Goal: Task Accomplishment & Management: Manage account settings

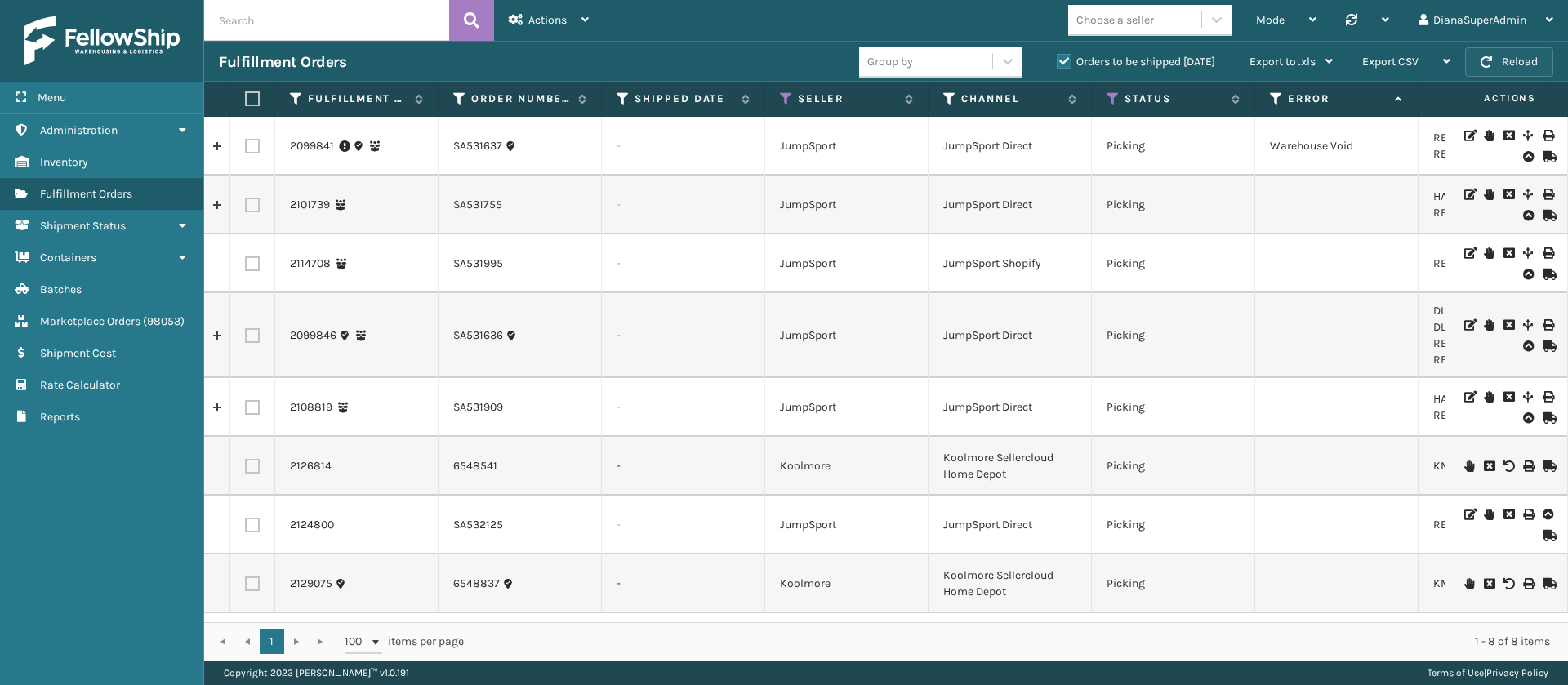
click at [1529, 60] on button "Reload" at bounding box center [1510, 62] width 89 height 30
click at [780, 100] on icon at bounding box center [785, 99] width 13 height 15
click at [1110, 93] on icon at bounding box center [1113, 99] width 13 height 15
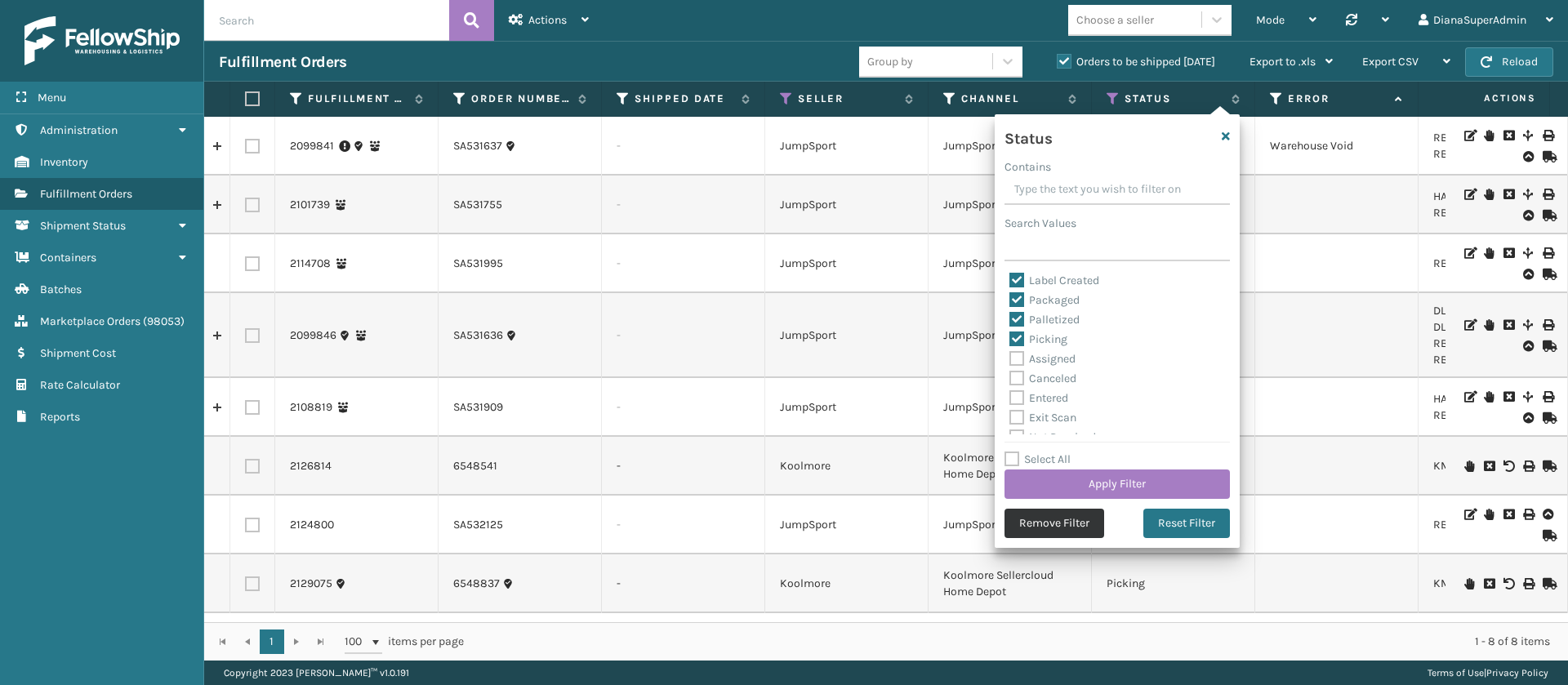
click at [1041, 532] on button "Remove Filter" at bounding box center [1054, 523] width 100 height 30
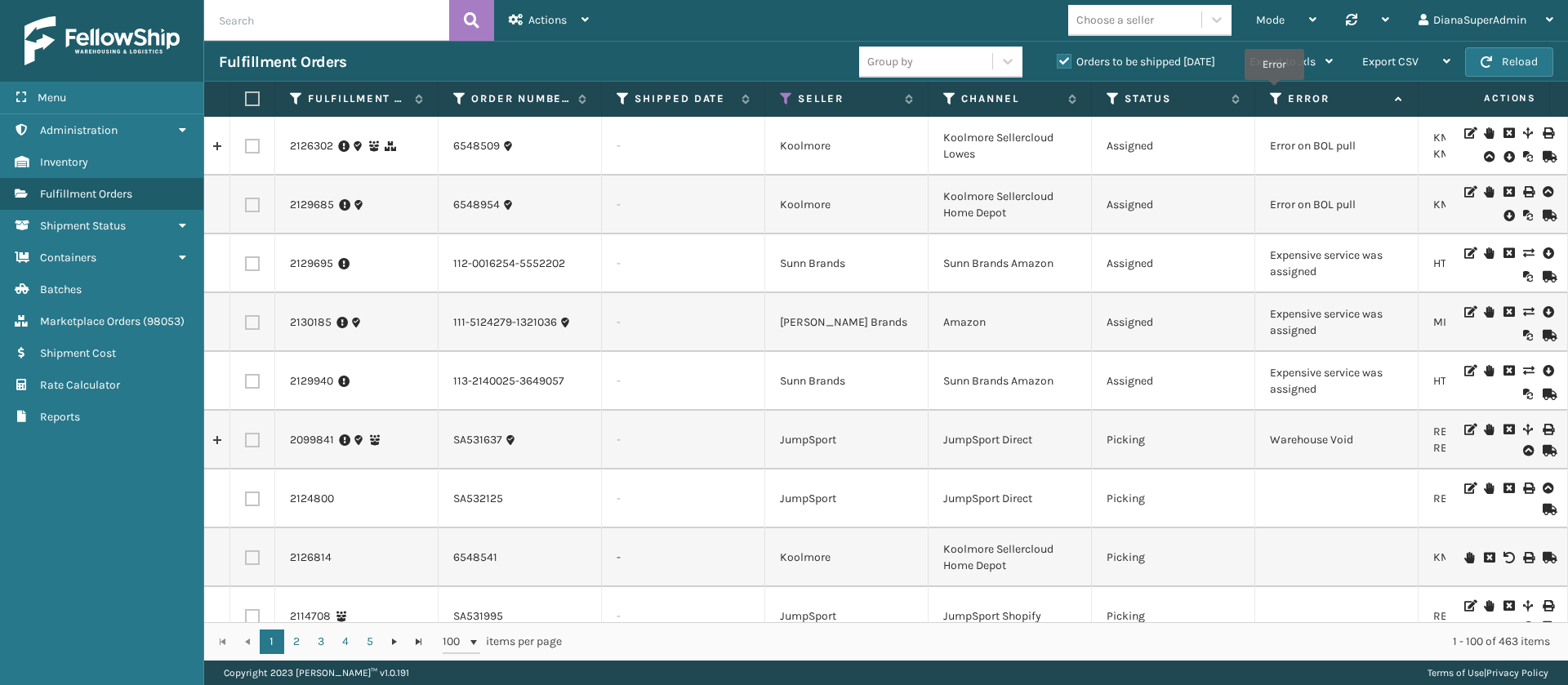
click at [1275, 92] on icon at bounding box center [1276, 99] width 13 height 15
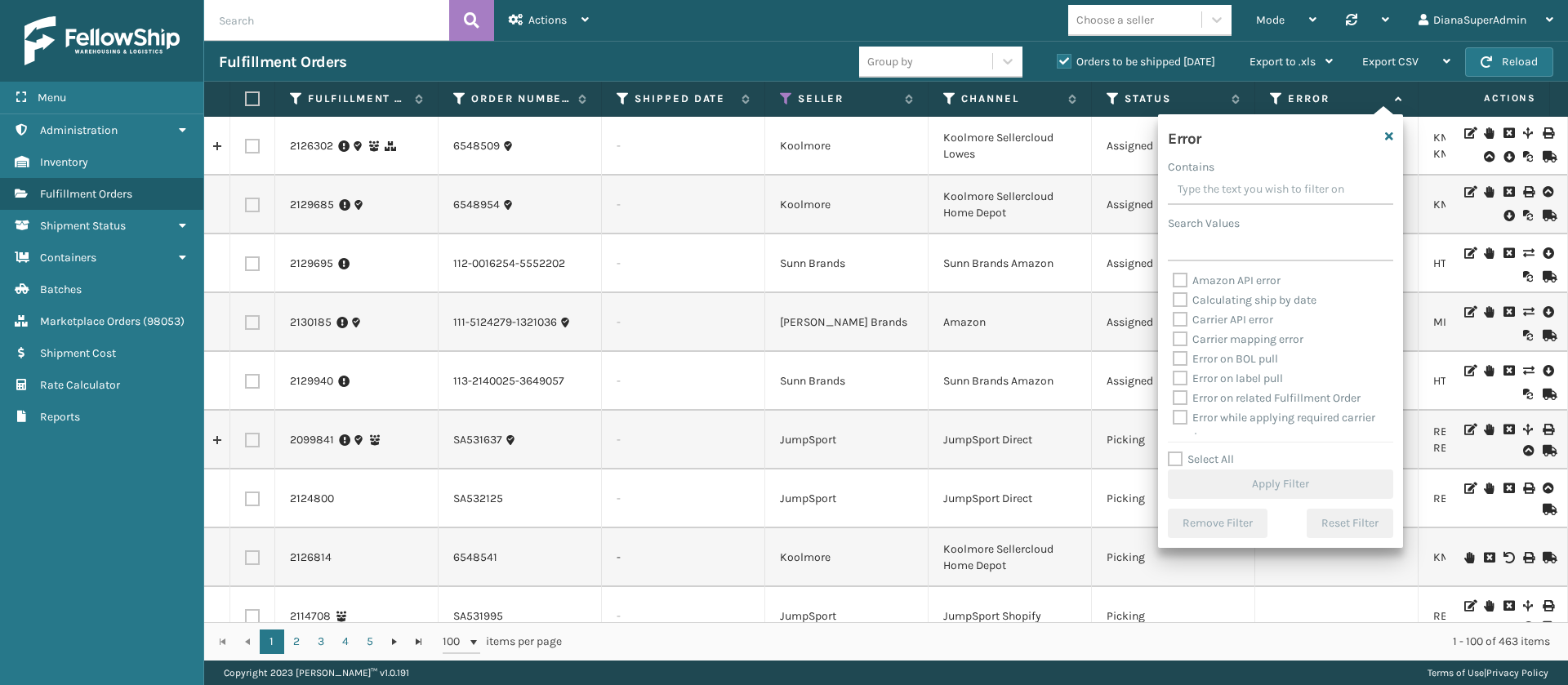
click at [1176, 461] on label "Select All" at bounding box center [1200, 459] width 66 height 14
click at [1176, 451] on input "Select All" at bounding box center [1290, 451] width 245 height 2
checkbox input "true"
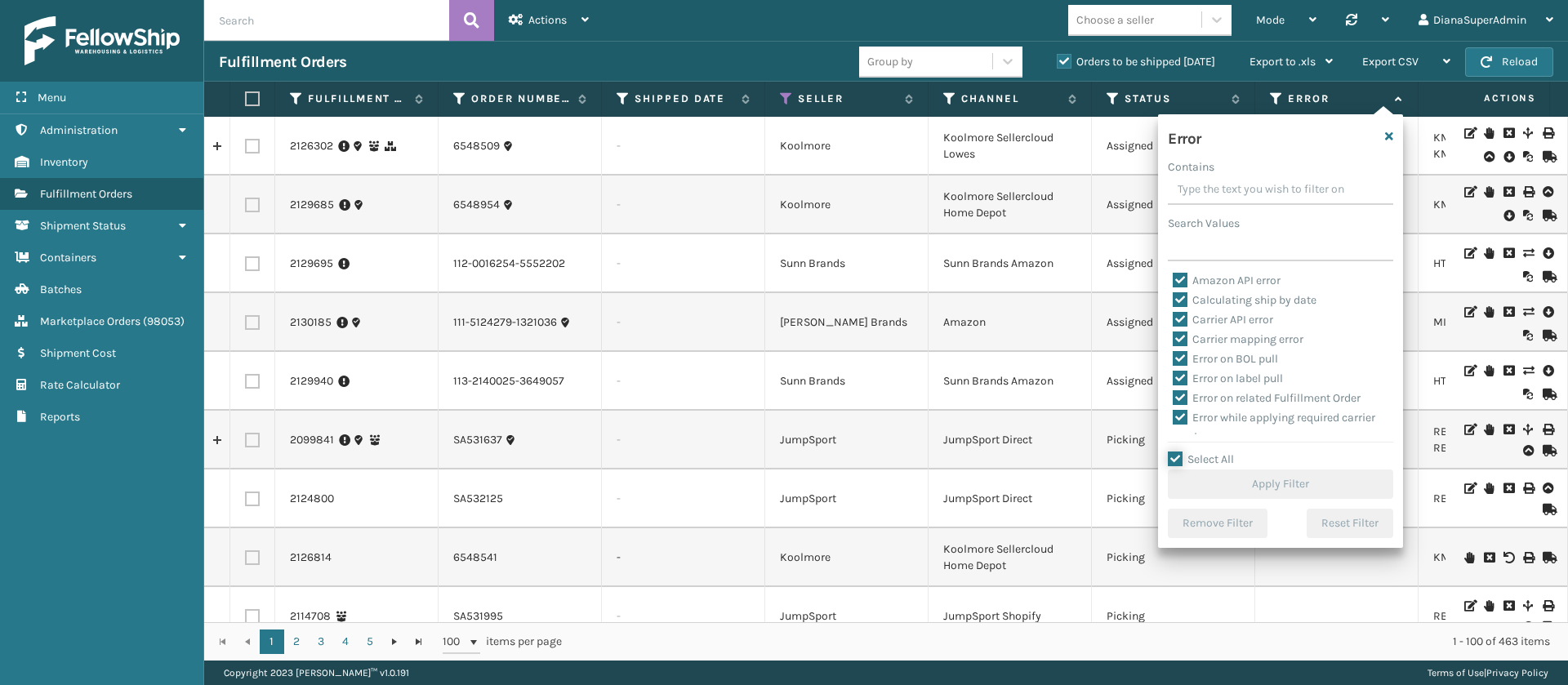
checkbox input "true"
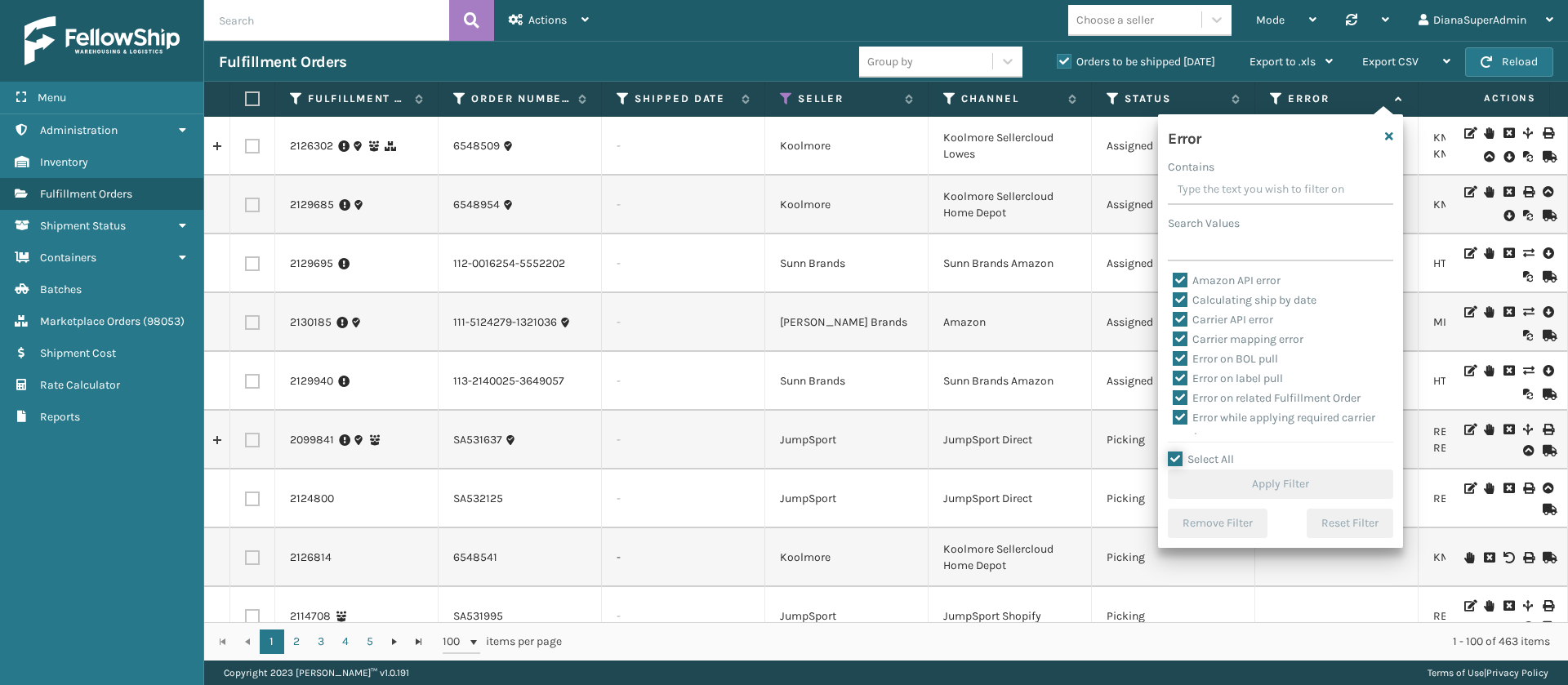
checkbox input "true"
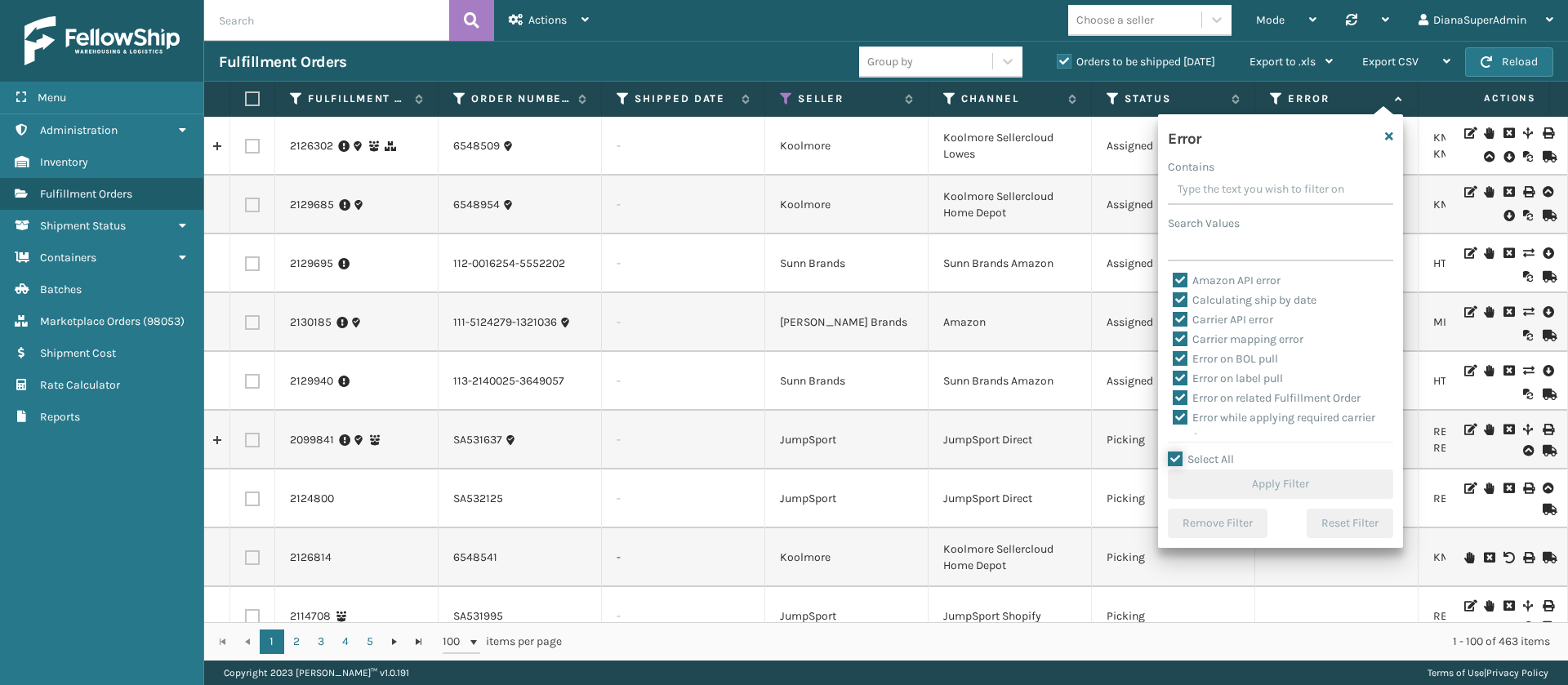
checkbox input "true"
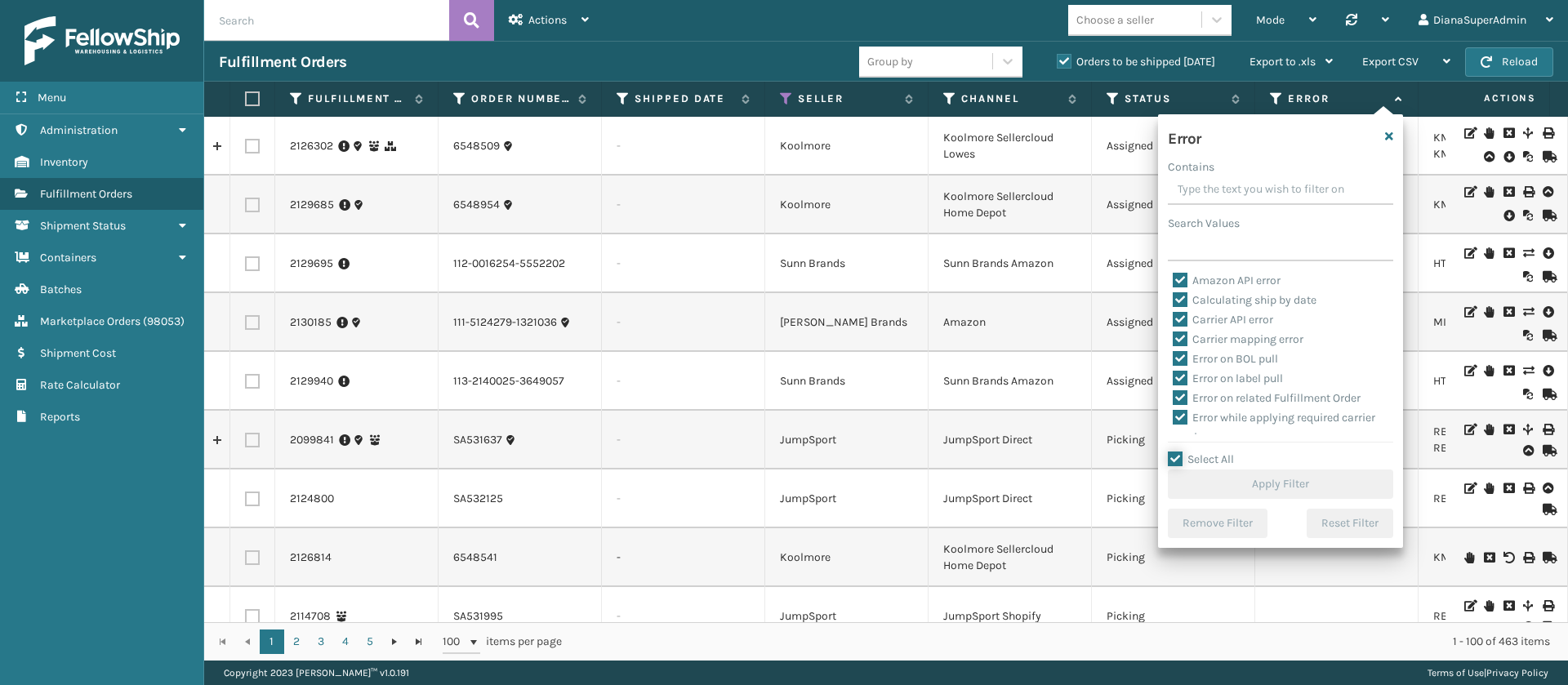
checkbox input "true"
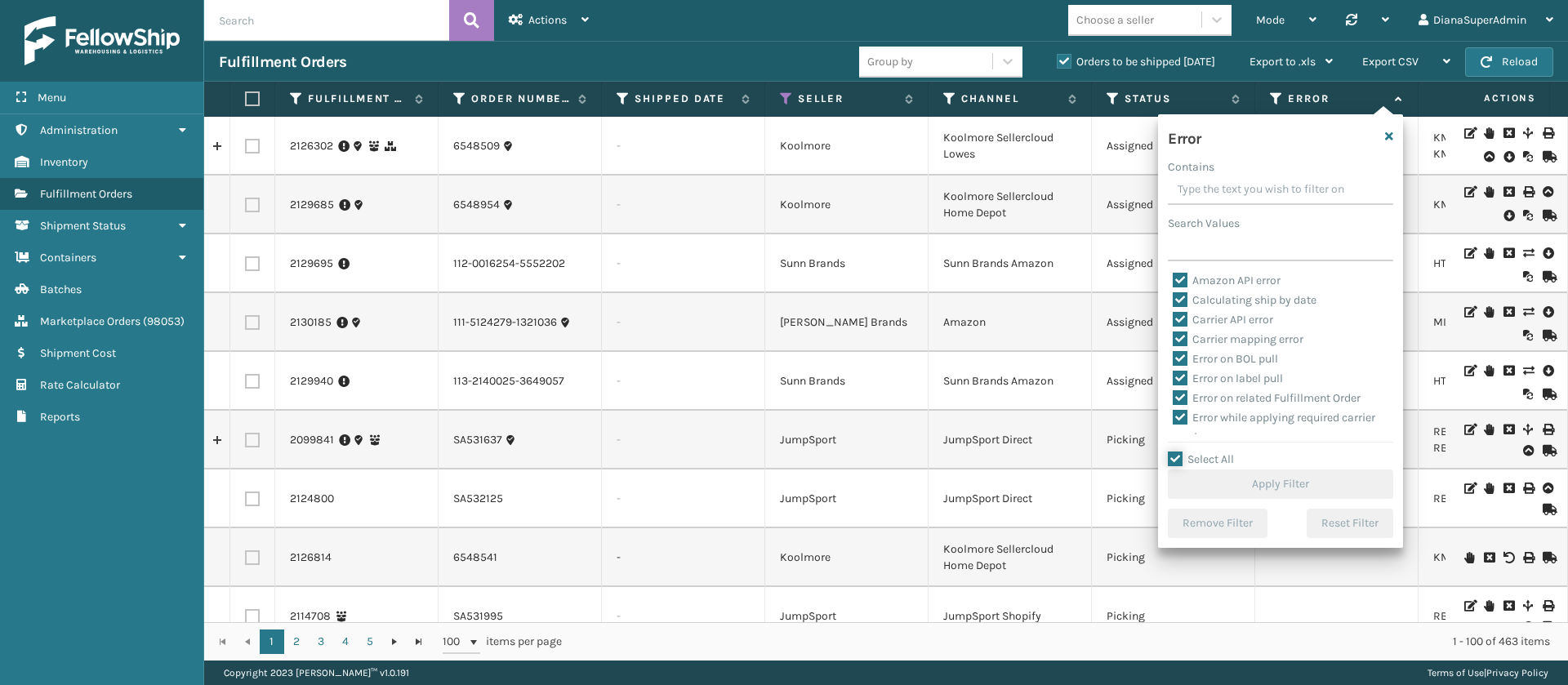
checkbox input "true"
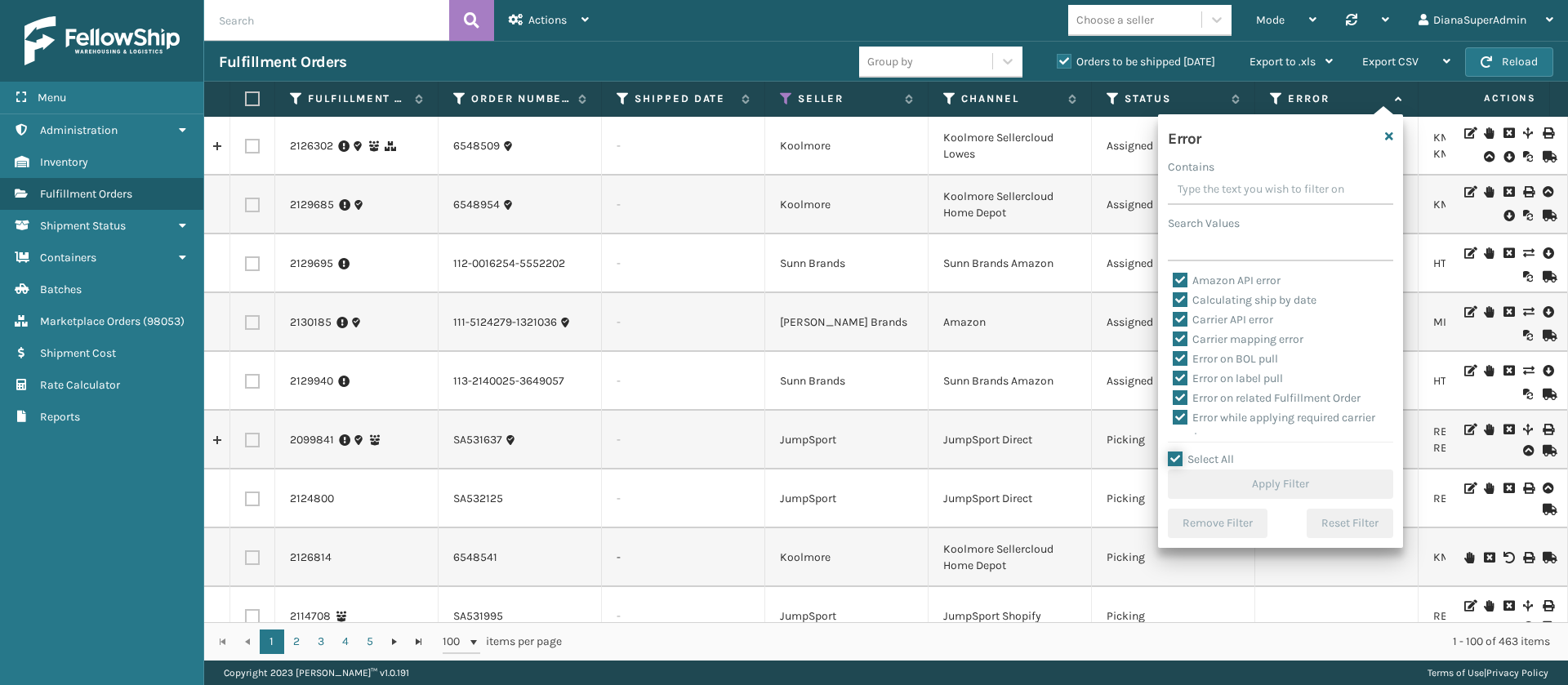
checkbox input "true"
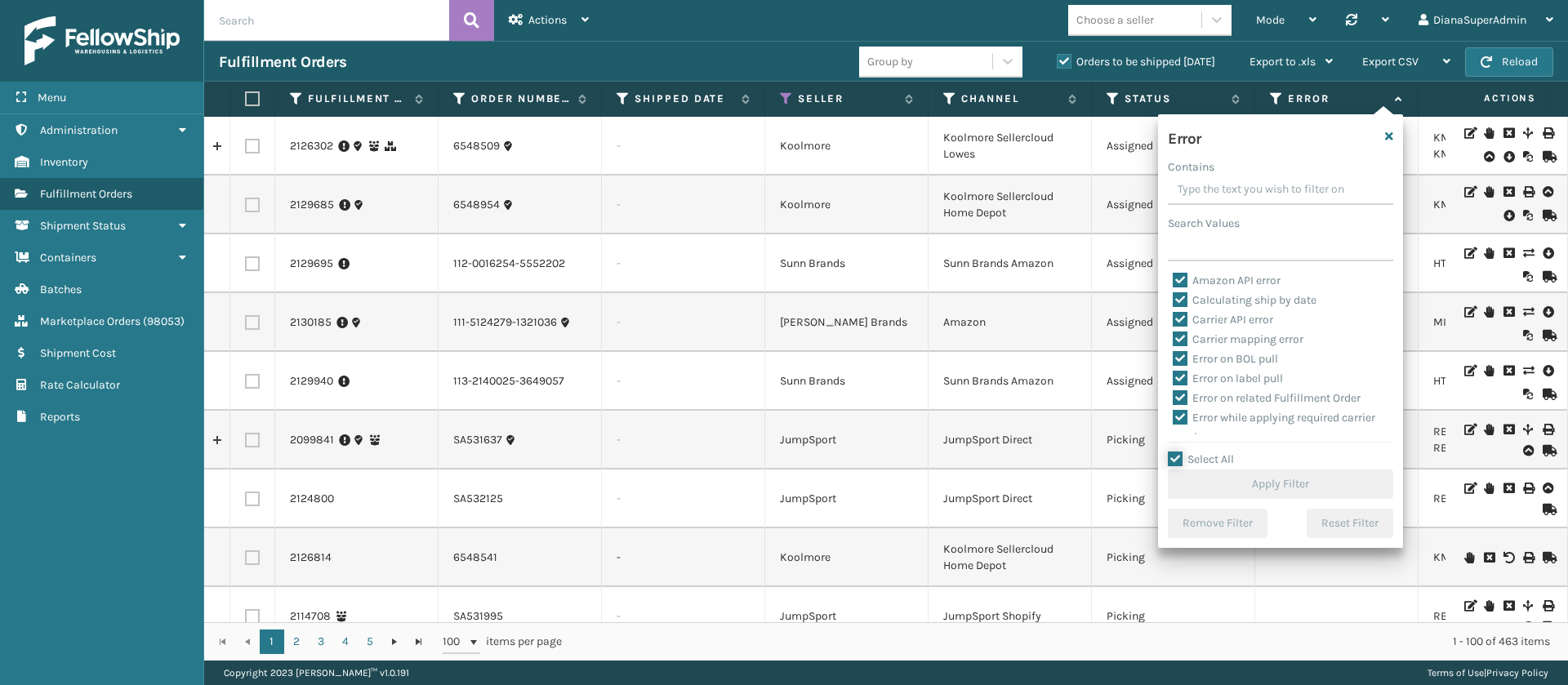
checkbox input "true"
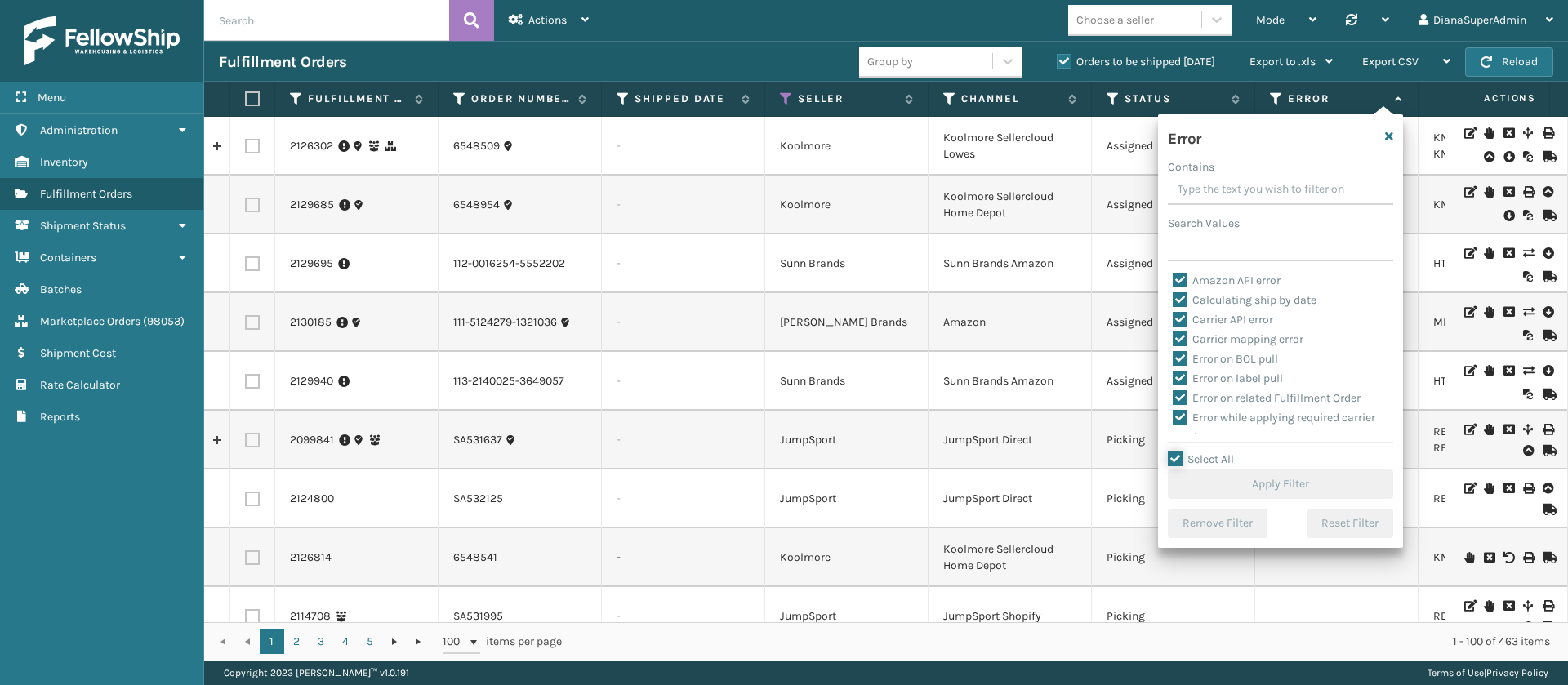
checkbox input "true"
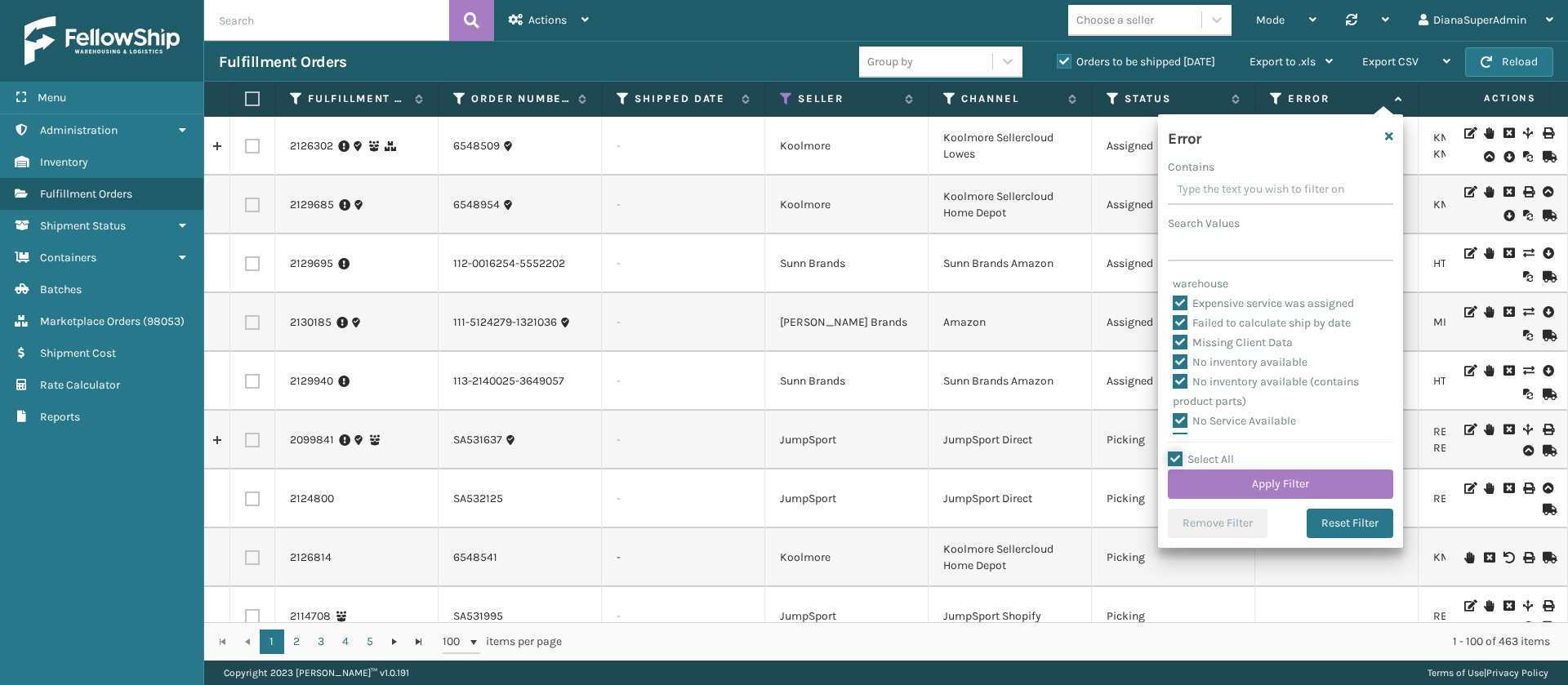
scroll to position [389, 0]
click at [1181, 315] on label "Pending Automation Update" at bounding box center [1255, 322] width 165 height 14
click at [1174, 313] on input "Pending Automation Update" at bounding box center [1173, 317] width 1 height 11
checkbox input "false"
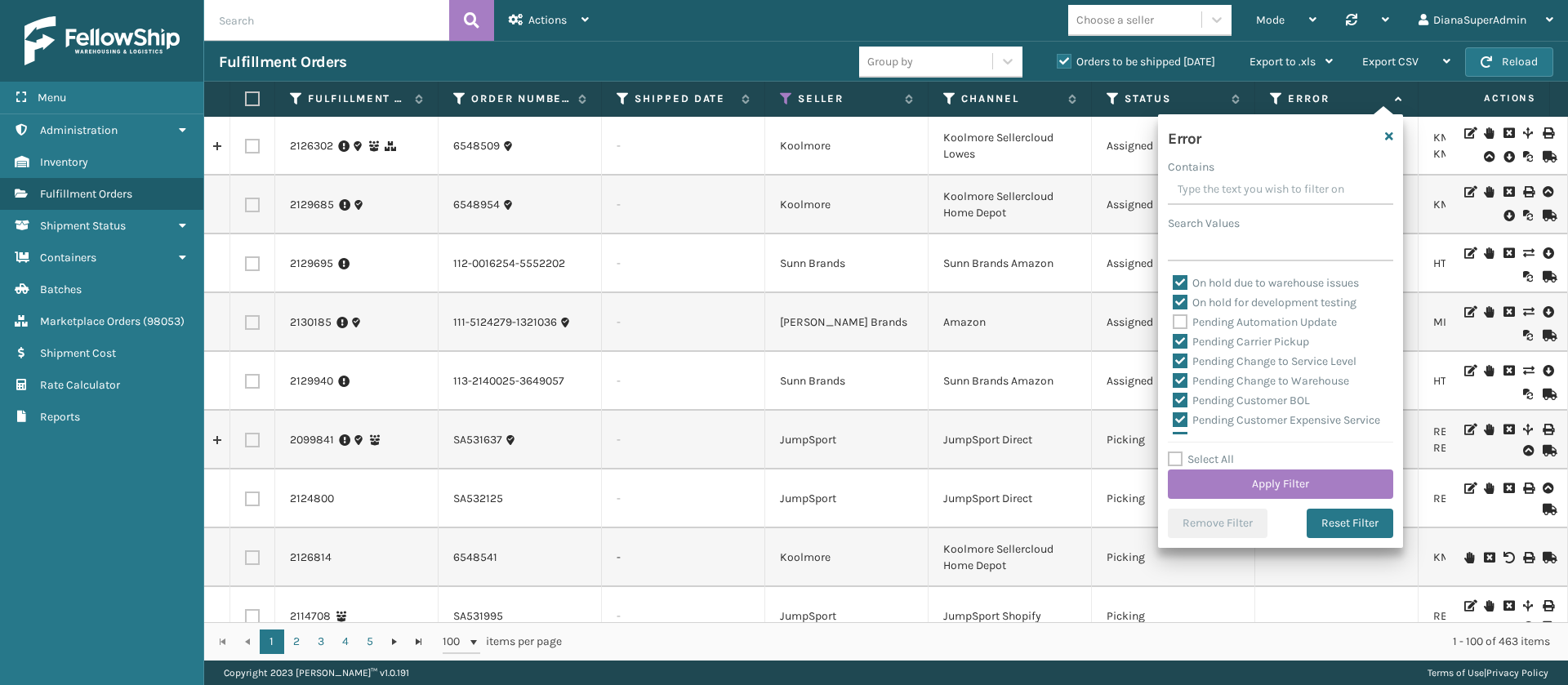
click at [1180, 336] on label "Pending Carrier Pickup" at bounding box center [1241, 342] width 136 height 14
click at [1174, 336] on input "Pending Carrier Pickup" at bounding box center [1173, 337] width 1 height 11
checkbox input "false"
click at [1178, 367] on label "Pending Change to Service Level" at bounding box center [1264, 362] width 183 height 14
click at [1174, 363] on input "Pending Change to Service Level" at bounding box center [1173, 357] width 1 height 11
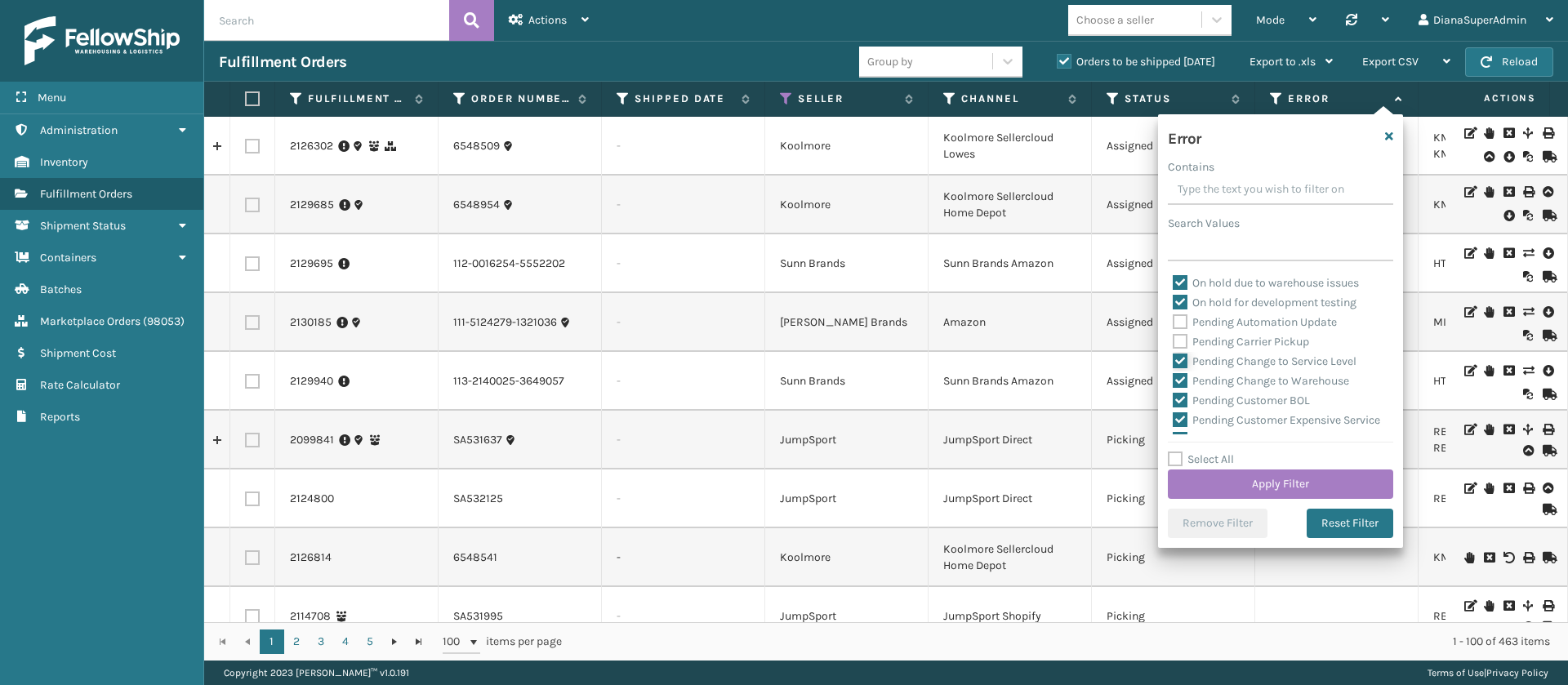
checkbox input "false"
click at [1178, 378] on label "Pending Change to Warehouse" at bounding box center [1261, 381] width 176 height 14
click at [1174, 378] on input "Pending Change to Warehouse" at bounding box center [1173, 377] width 1 height 11
checkbox input "false"
click at [1178, 397] on label "Pending Customer BOL" at bounding box center [1241, 400] width 137 height 14
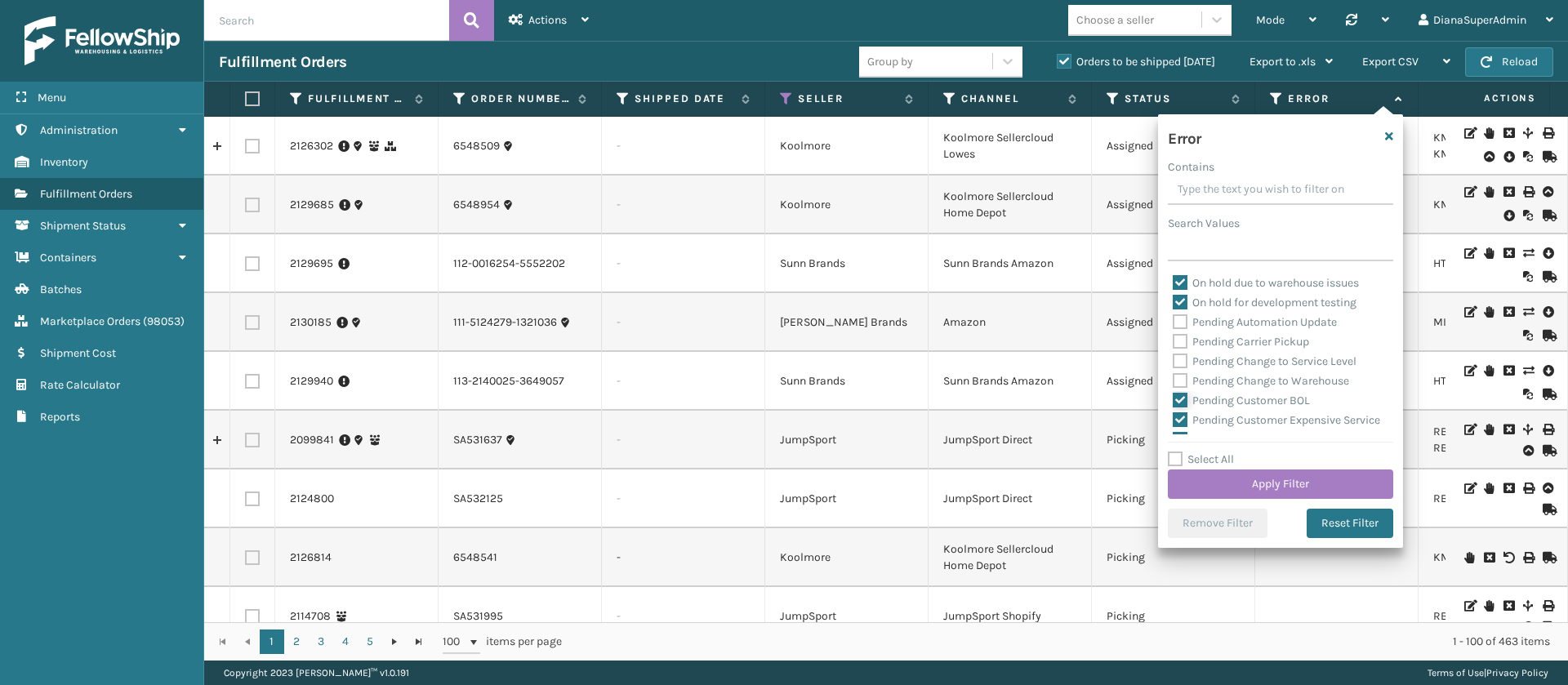
click at [1174, 397] on input "Pending Customer BOL" at bounding box center [1173, 396] width 1 height 11
checkbox input "false"
click at [1185, 313] on label "Pending Customer Expensive Service" at bounding box center [1276, 317] width 208 height 14
click at [1174, 313] on input "Pending Customer Expensive Service" at bounding box center [1173, 312] width 1 height 11
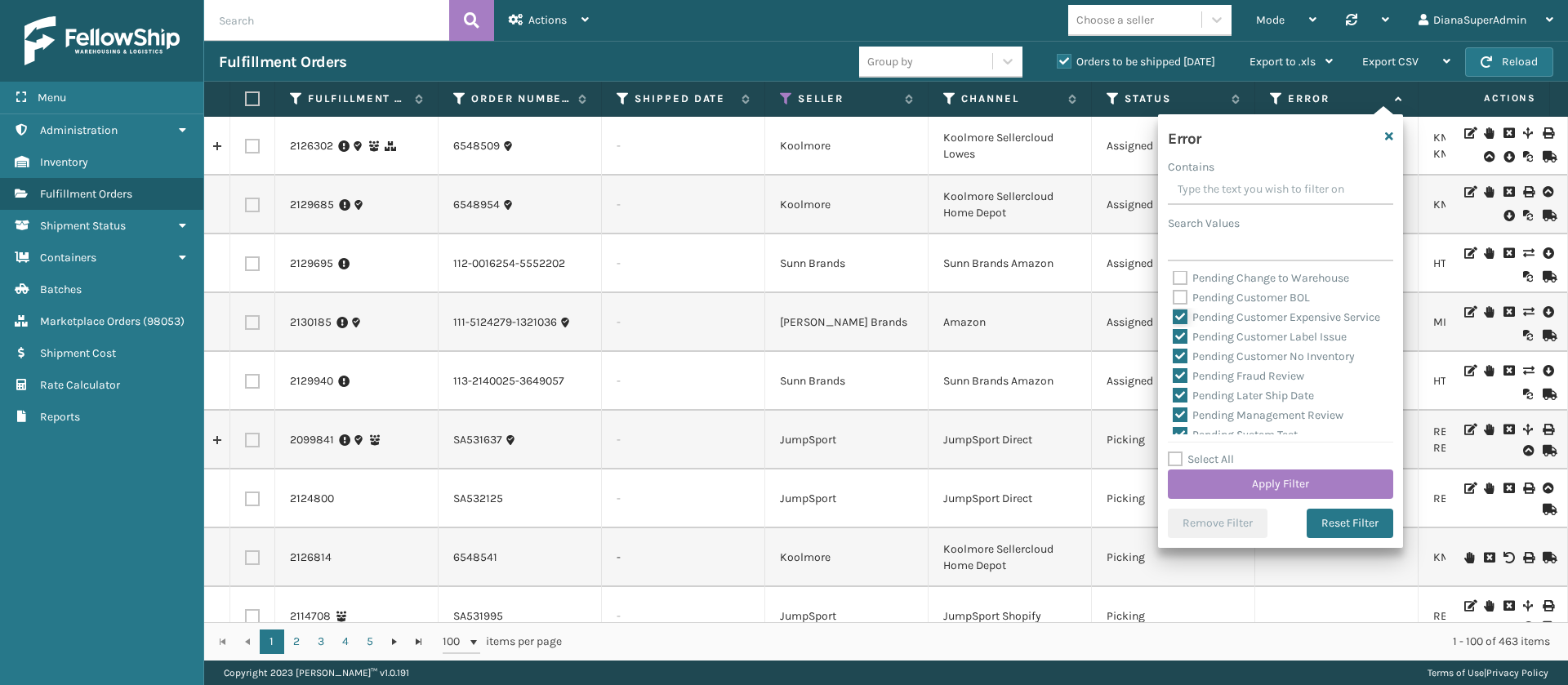
checkbox input "false"
click at [1182, 344] on label "Pending Customer Label Issue" at bounding box center [1260, 337] width 174 height 14
click at [1174, 338] on input "Pending Customer Label Issue" at bounding box center [1173, 332] width 1 height 11
checkbox input "false"
click at [1179, 364] on label "Pending Customer No Inventory" at bounding box center [1263, 357] width 182 height 14
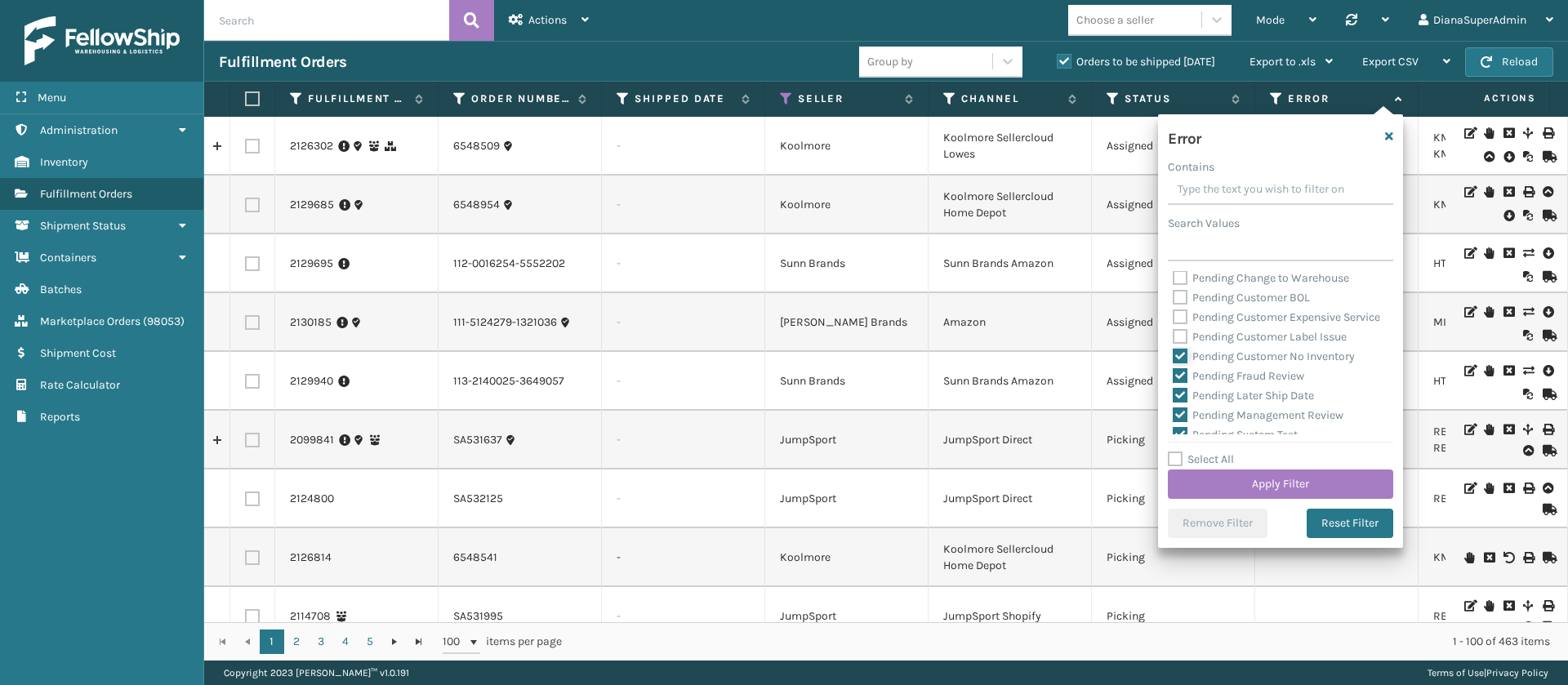
click at [1174, 358] on input "Pending Customer No Inventory" at bounding box center [1173, 352] width 1 height 11
checkbox input "false"
click at [1181, 383] on label "Pending Fraud Review" at bounding box center [1238, 377] width 131 height 14
click at [1174, 377] on input "Pending Fraud Review" at bounding box center [1173, 372] width 1 height 11
checkbox input "false"
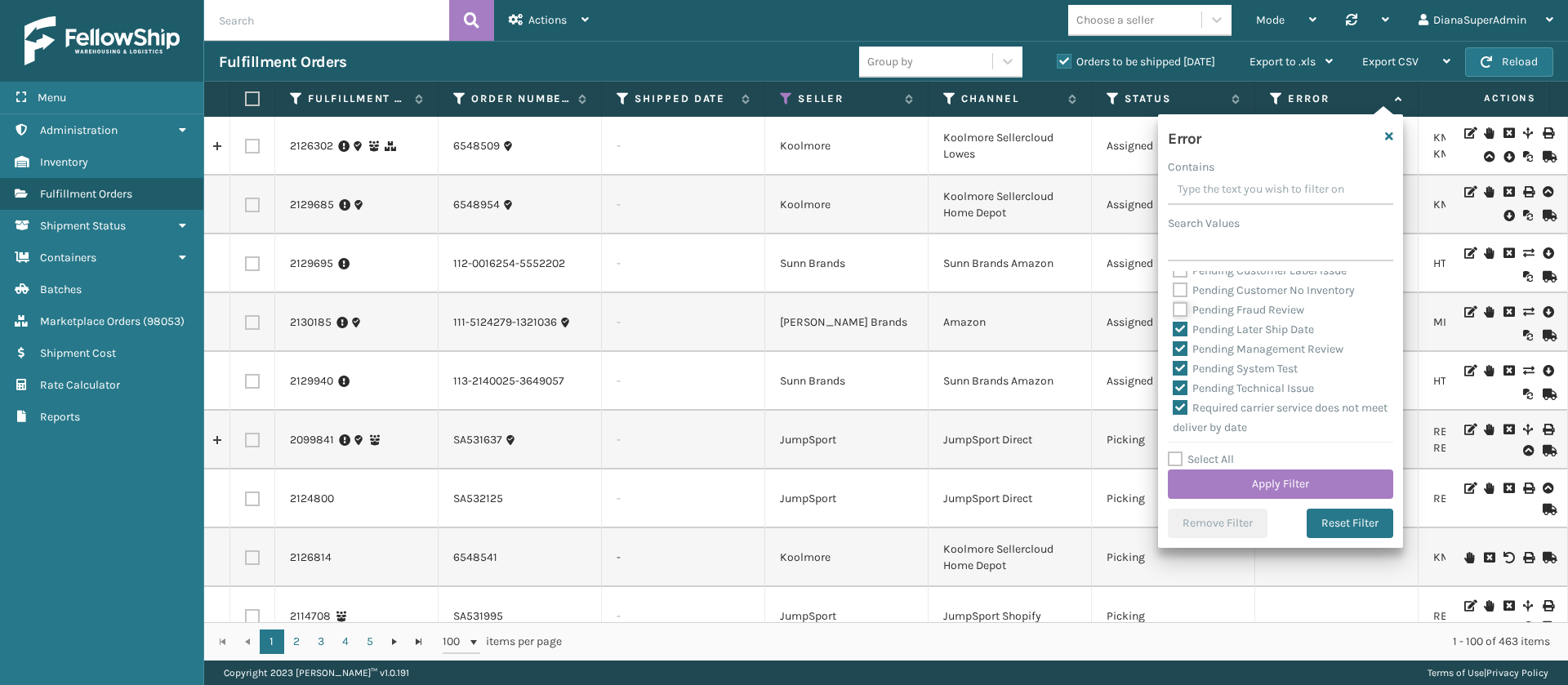
scroll to position [575, 0]
click at [1182, 320] on label "Pending Later Ship Date" at bounding box center [1243, 313] width 141 height 14
click at [1174, 314] on input "Pending Later Ship Date" at bounding box center [1173, 308] width 1 height 11
checkbox input "false"
click at [1181, 340] on label "Pending Management Review" at bounding box center [1258, 333] width 170 height 14
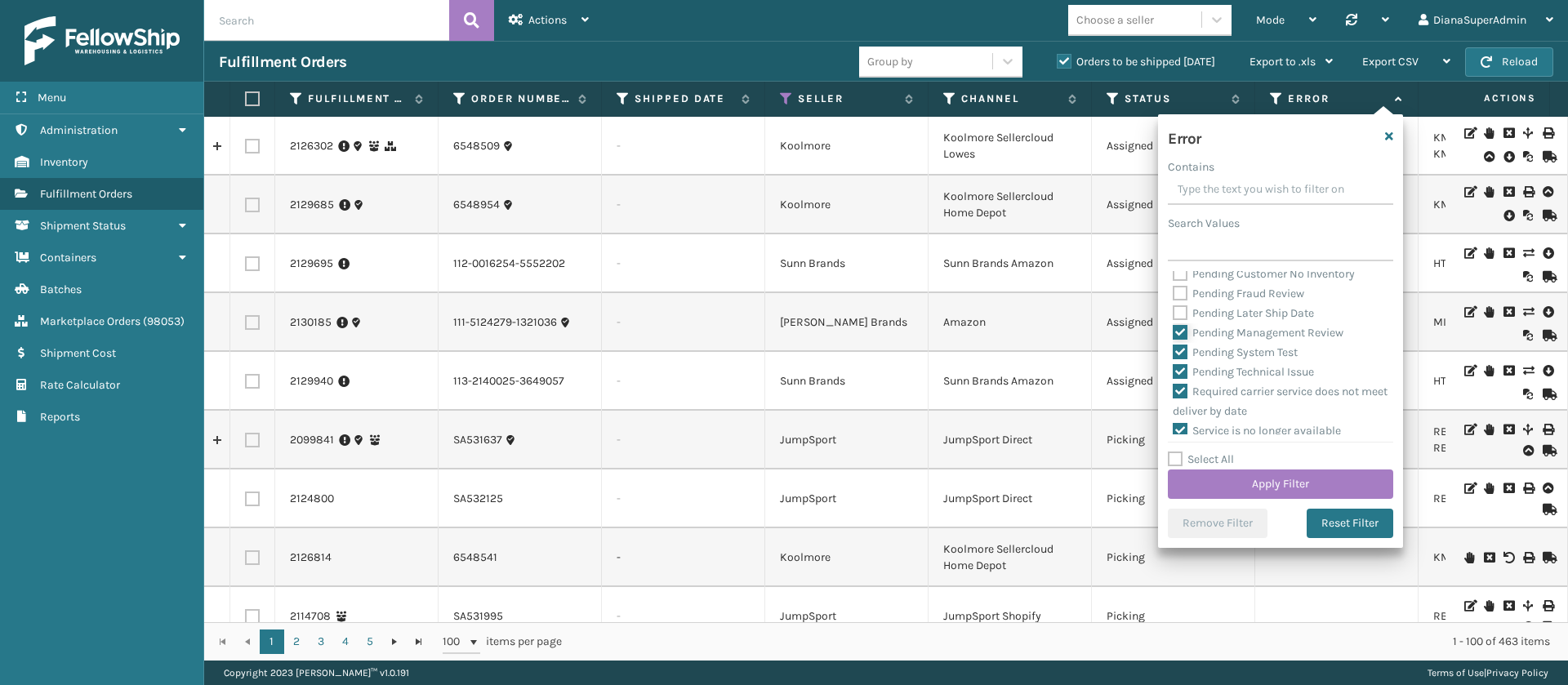
click at [1174, 334] on input "Pending Management Review" at bounding box center [1173, 328] width 1 height 11
checkbox input "false"
click at [1181, 360] on label "Pending System Test" at bounding box center [1235, 353] width 125 height 14
click at [1174, 354] on input "Pending System Test" at bounding box center [1173, 348] width 1 height 11
checkbox input "false"
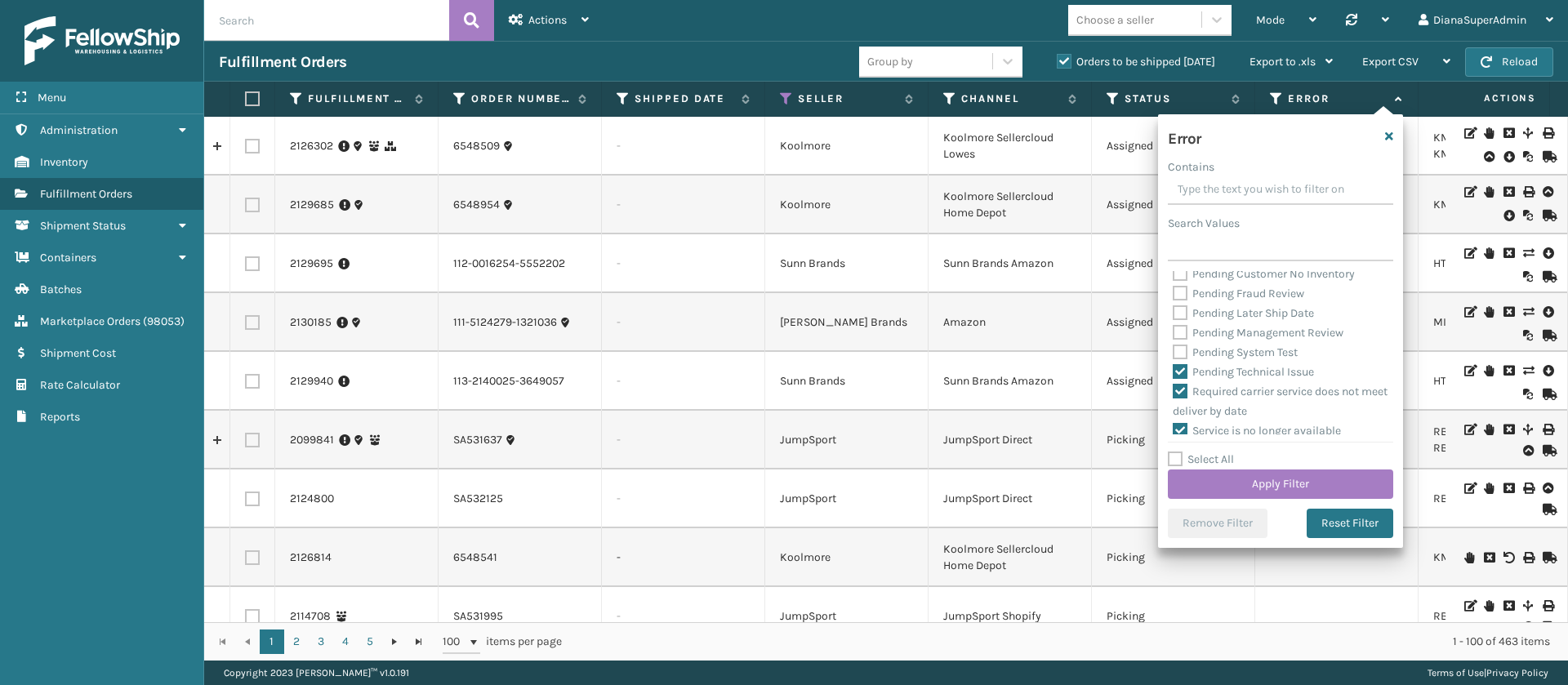
click at [1176, 379] on label "Pending Technical Issue" at bounding box center [1243, 372] width 141 height 14
click at [1174, 374] on input "Pending Technical Issue" at bounding box center [1173, 368] width 1 height 11
checkbox input "false"
click at [1285, 477] on button "Apply Filter" at bounding box center [1280, 485] width 226 height 30
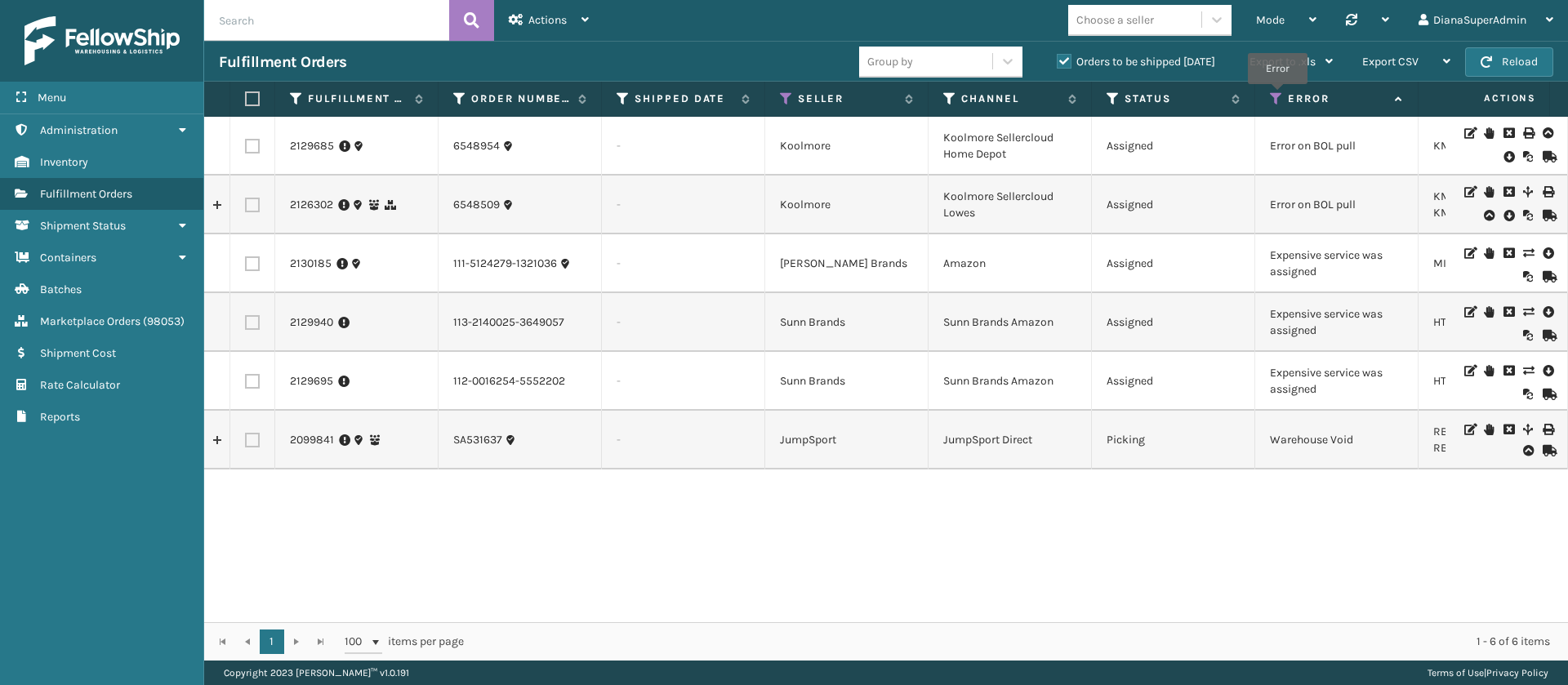
click at [1277, 96] on icon at bounding box center [1276, 99] width 13 height 15
drag, startPoint x: 889, startPoint y: 572, endPoint x: 1020, endPoint y: 301, distance: 301.0
click at [1020, 301] on div "2129685 6548954 - [GEOGRAPHIC_DATA] Koolmore Sellercloud Home Depot Assigned Er…" at bounding box center [886, 370] width 1364 height 506
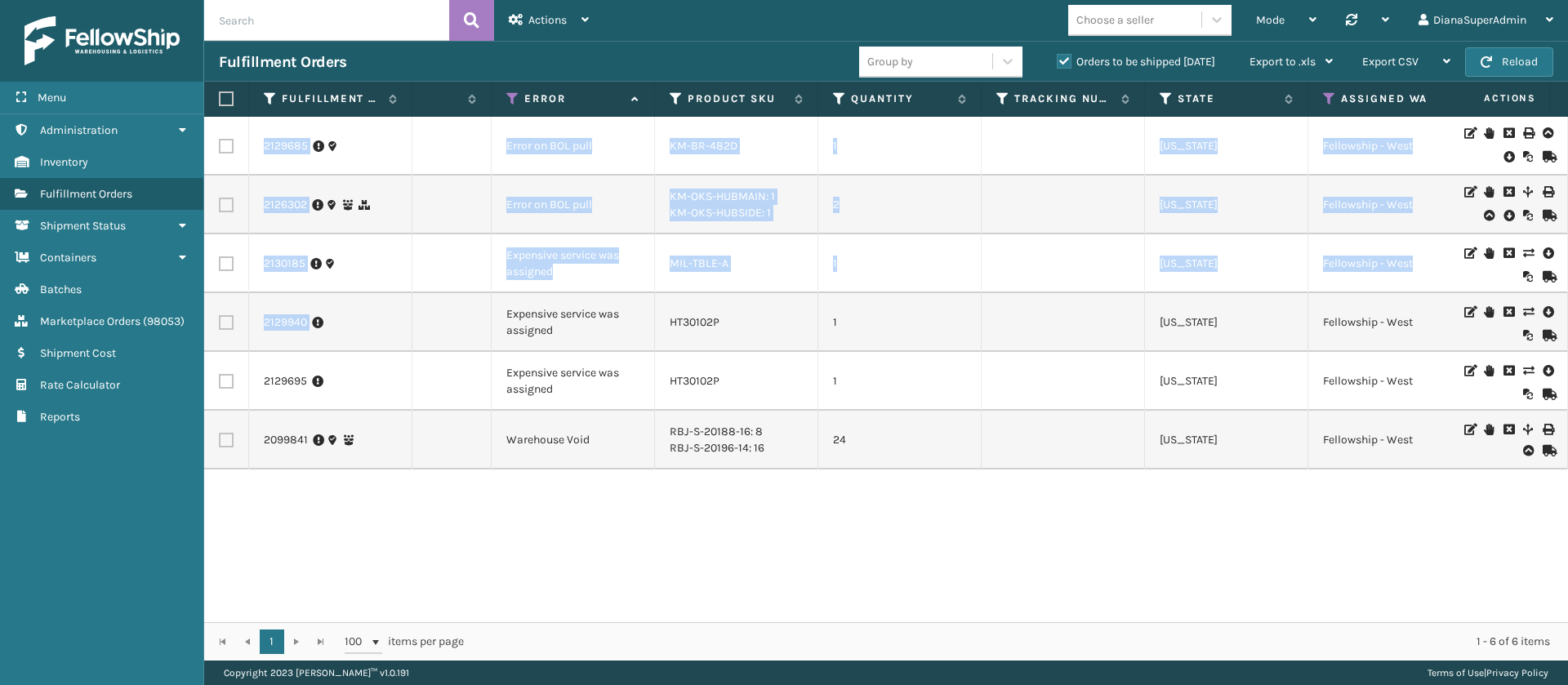
scroll to position [0, 0]
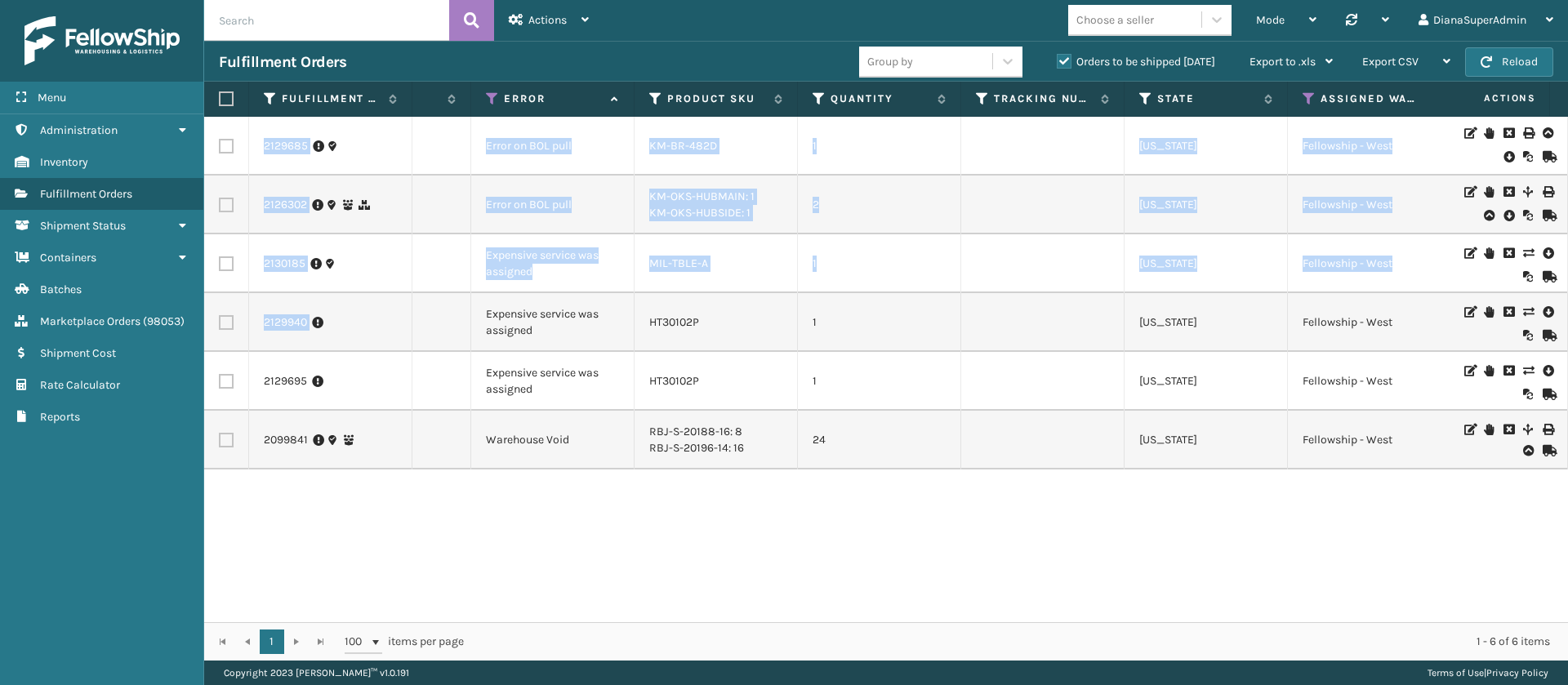
click at [1085, 490] on div "2129685 6548954 - [GEOGRAPHIC_DATA] Koolmore Sellercloud Home Depot Assigned Er…" at bounding box center [886, 370] width 1364 height 506
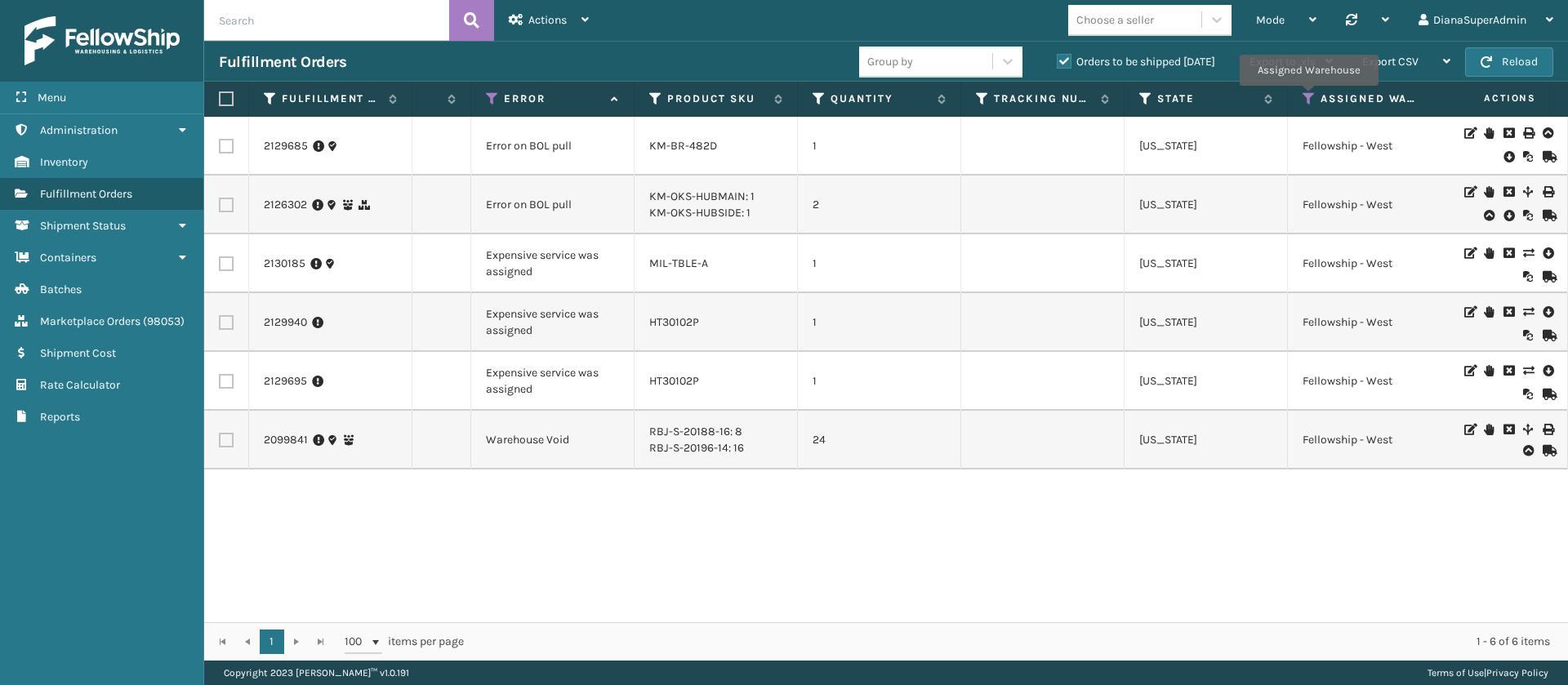
click at [1309, 98] on icon at bounding box center [1309, 99] width 13 height 15
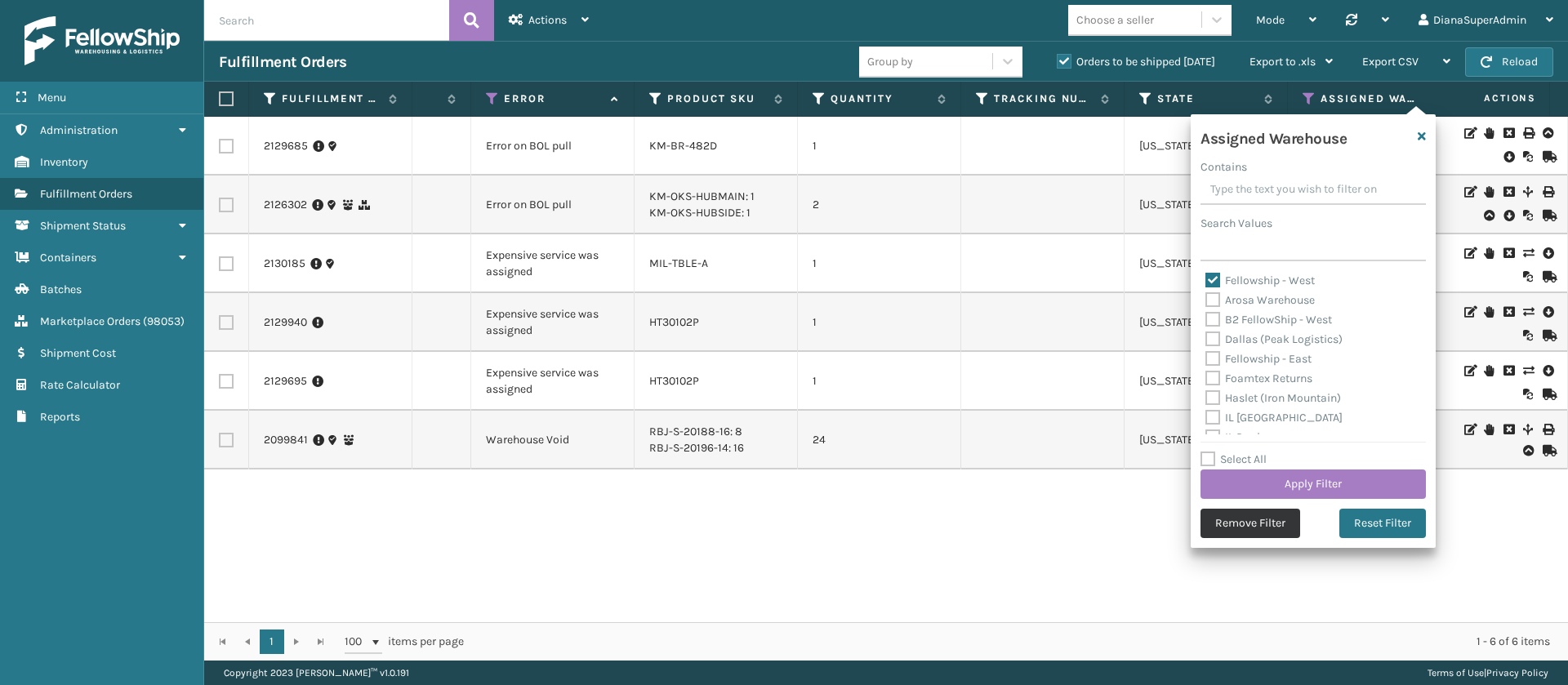
click at [1222, 532] on button "Remove Filter" at bounding box center [1250, 523] width 100 height 30
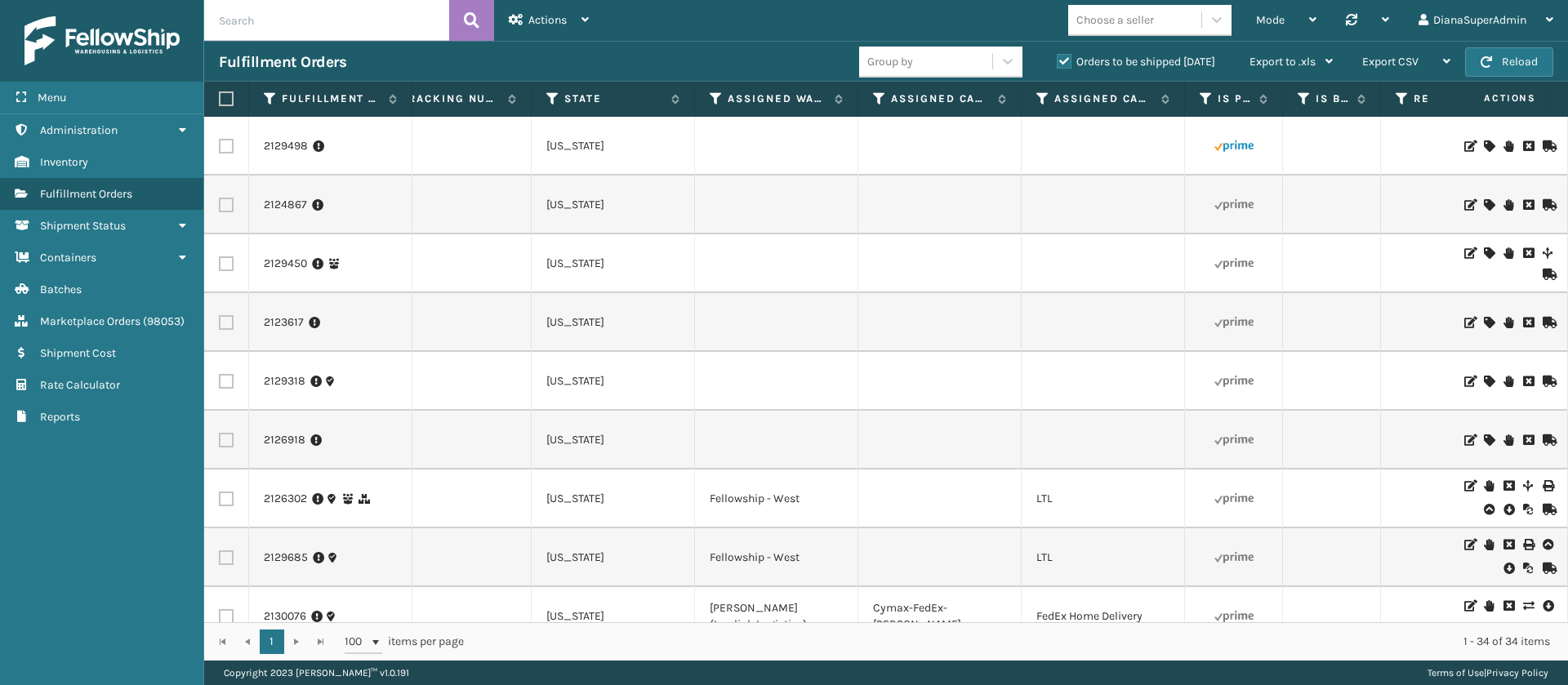
scroll to position [0, 1510]
